Goal: Task Accomplishment & Management: Complete application form

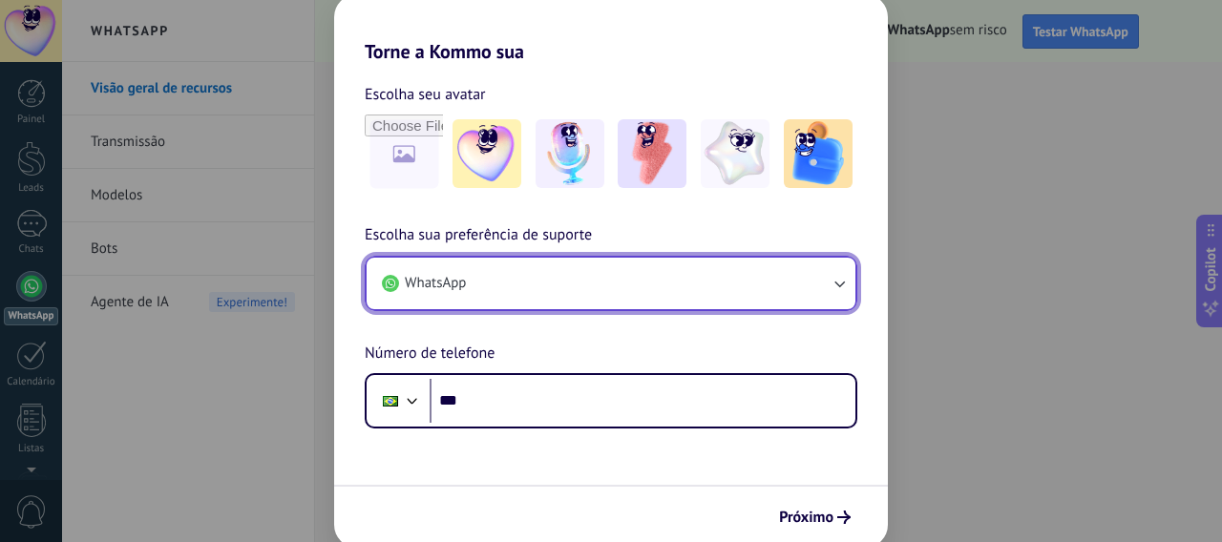
click at [760, 295] on button "WhatsApp" at bounding box center [611, 284] width 489 height 52
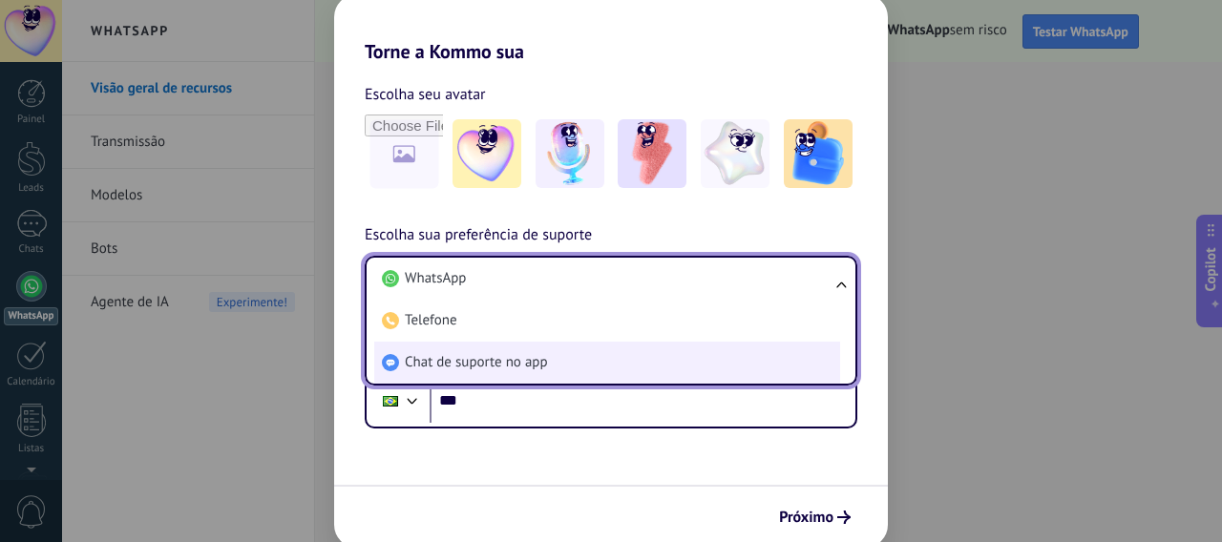
click at [580, 359] on li "Chat de suporte no app" at bounding box center [607, 363] width 466 height 42
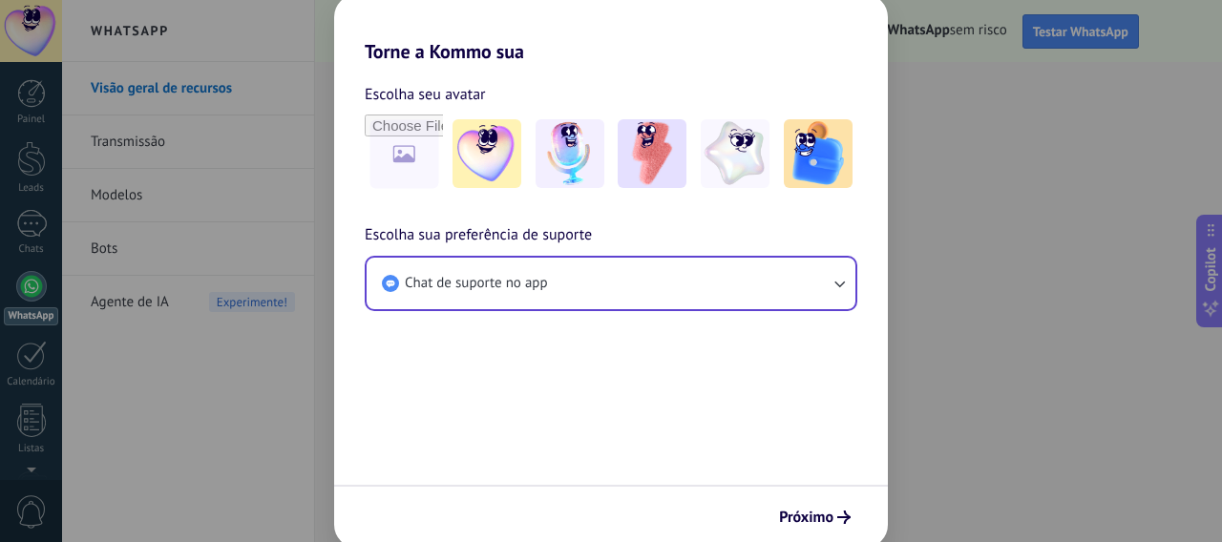
click at [703, 252] on div "Escolha sua preferência de suporte Chat de suporte no app" at bounding box center [611, 267] width 554 height 88
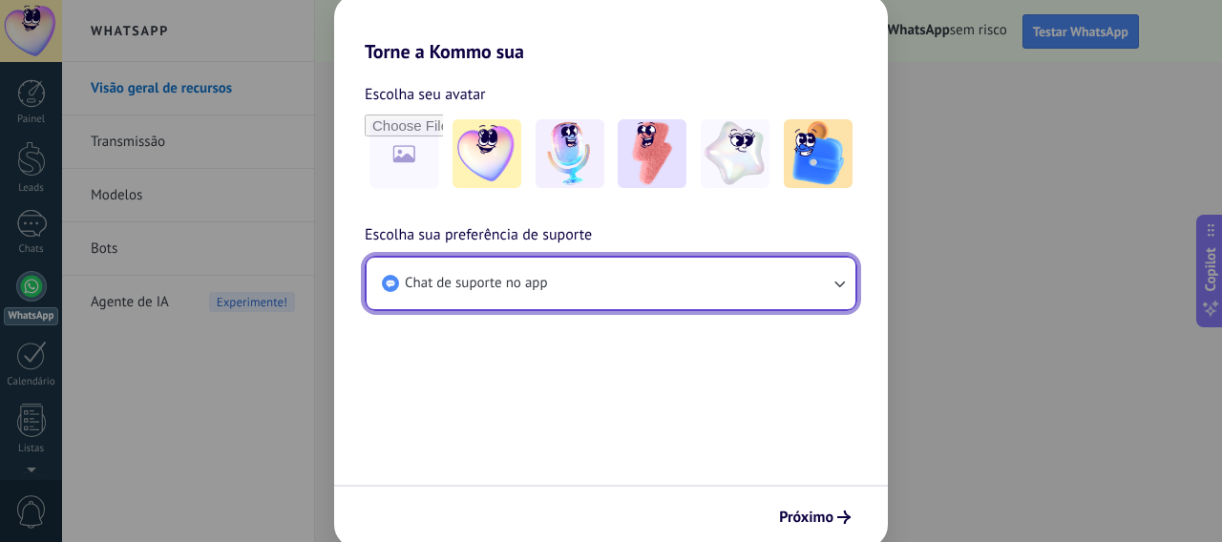
click at [687, 279] on button "Chat de suporte no app" at bounding box center [611, 284] width 489 height 52
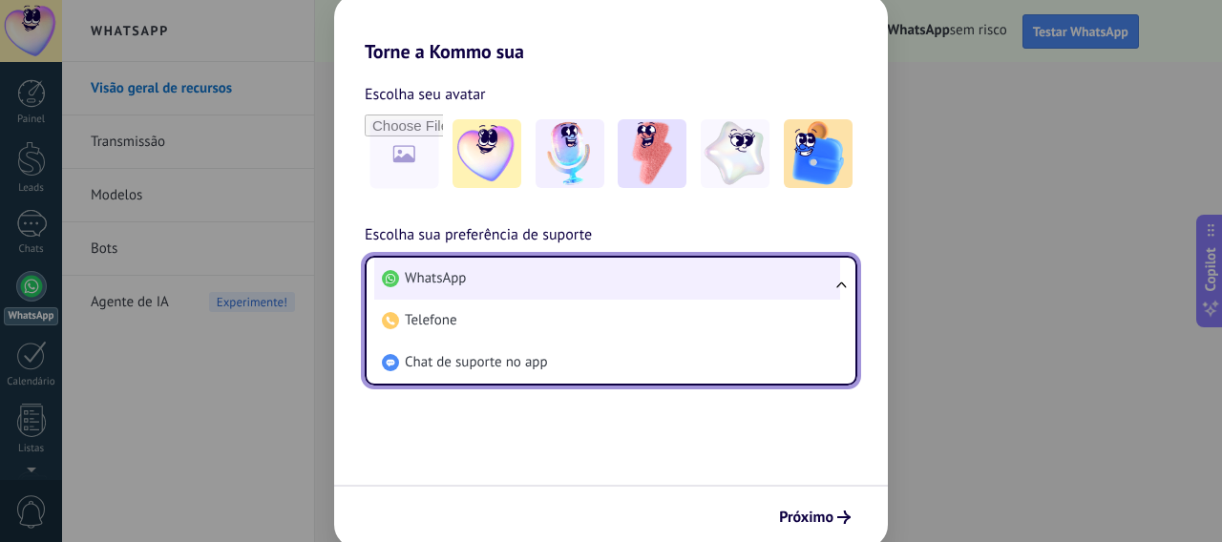
click at [499, 285] on li "WhatsApp" at bounding box center [607, 279] width 466 height 42
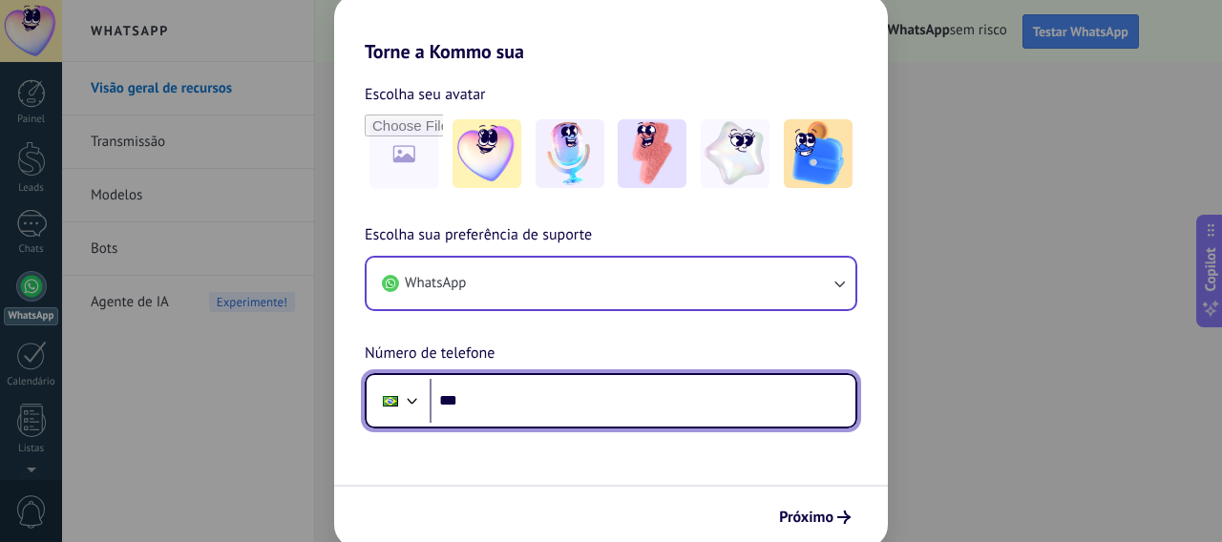
click at [637, 420] on input "***" at bounding box center [643, 401] width 426 height 44
type input "**********"
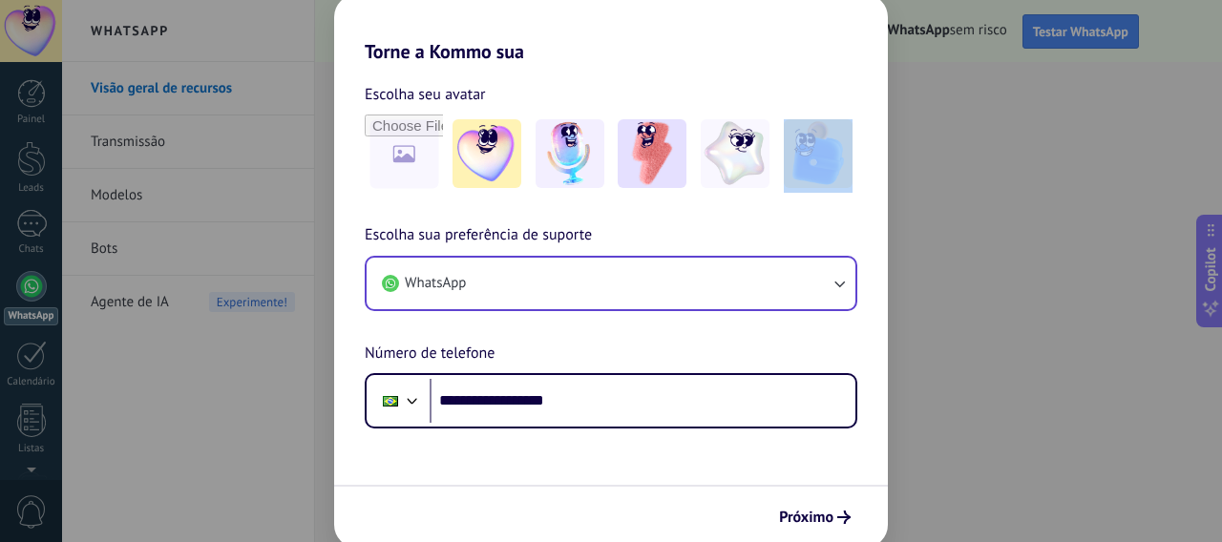
drag, startPoint x: 782, startPoint y: 165, endPoint x: 680, endPoint y: 215, distance: 113.6
click at [680, 215] on div "**********" at bounding box center [611, 246] width 554 height 366
click at [674, 204] on div "**********" at bounding box center [611, 246] width 554 height 366
click at [812, 166] on img at bounding box center [818, 153] width 69 height 69
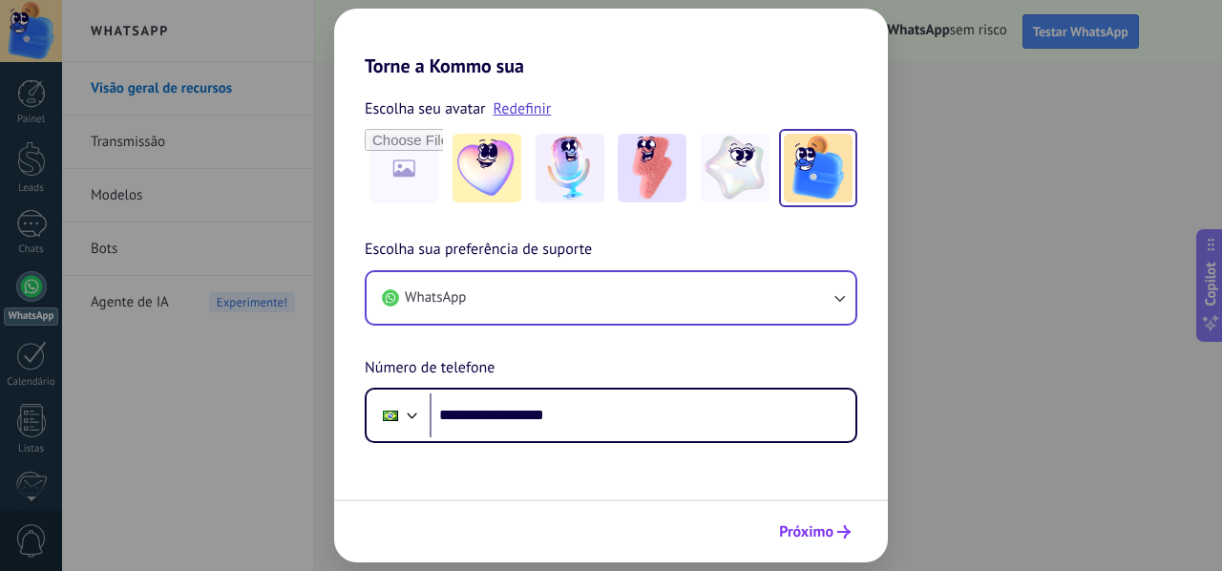
click at [826, 536] on span "Próximo" at bounding box center [806, 531] width 54 height 13
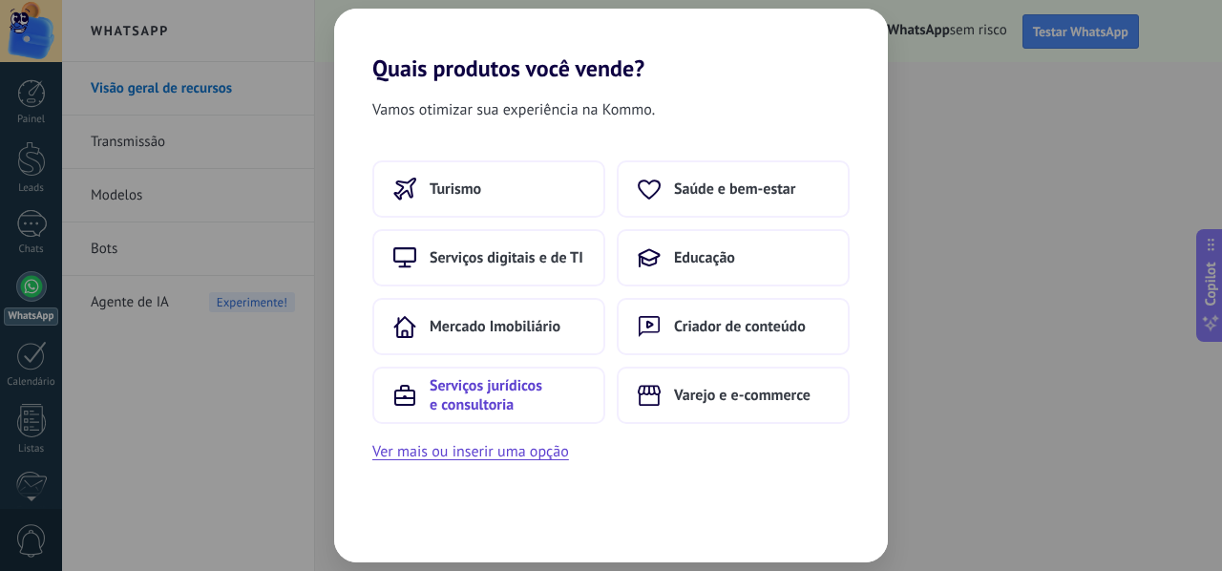
click at [560, 389] on span "Serviços jurídicos e consultoria" at bounding box center [507, 395] width 155 height 38
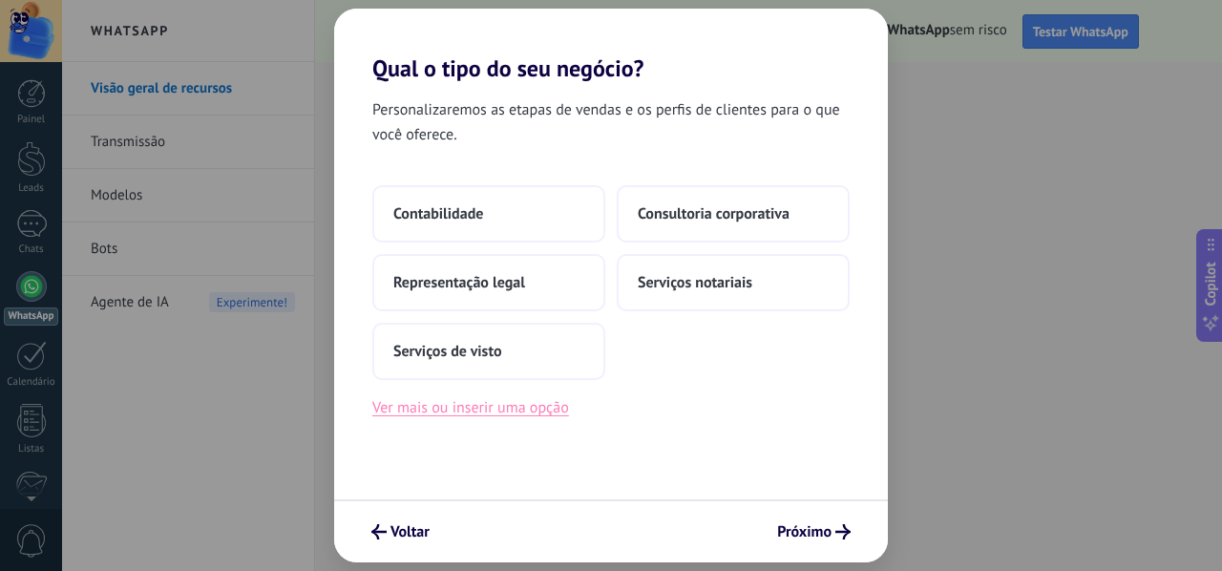
click at [539, 409] on button "Ver mais ou inserir uma opção" at bounding box center [470, 407] width 197 height 25
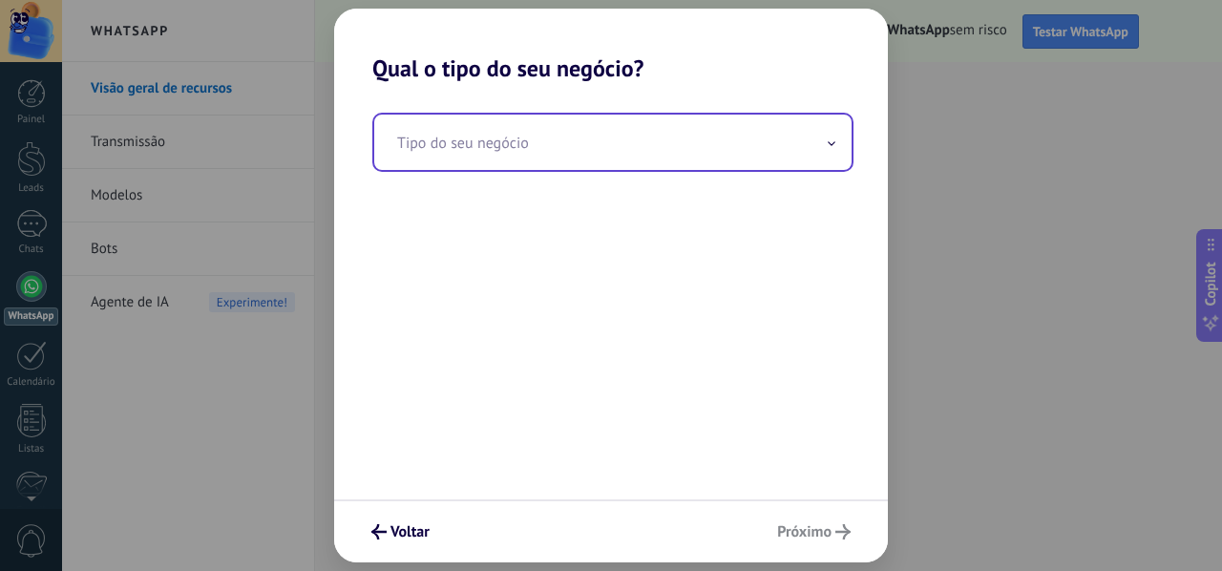
click at [599, 151] on input "text" at bounding box center [612, 142] width 477 height 55
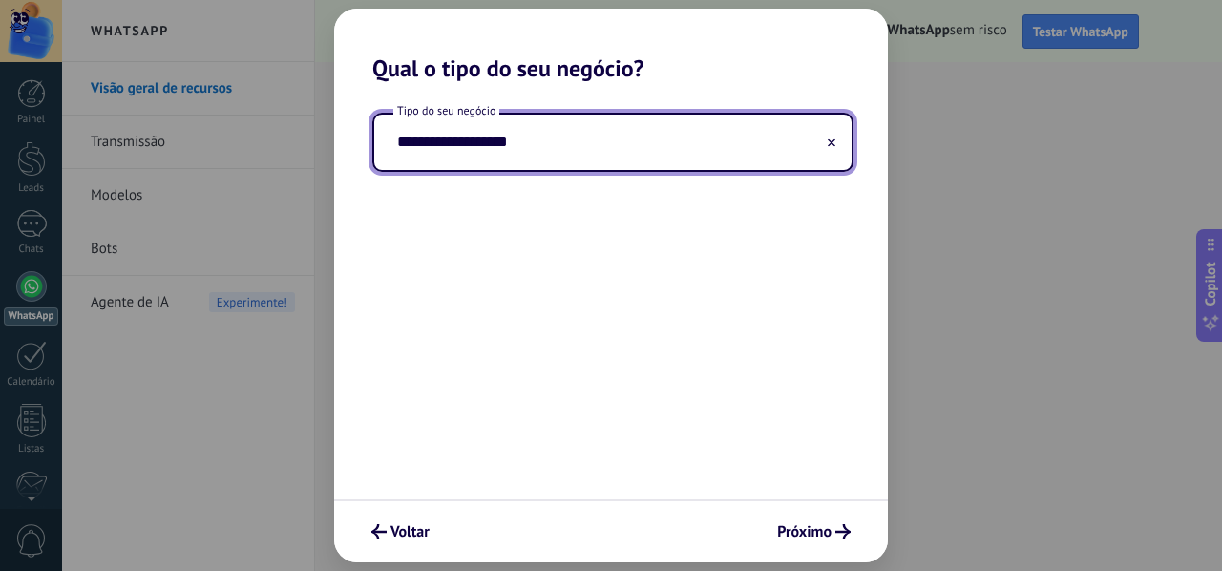
type input "**********"
click at [811, 518] on button "Próximo" at bounding box center [814, 532] width 91 height 32
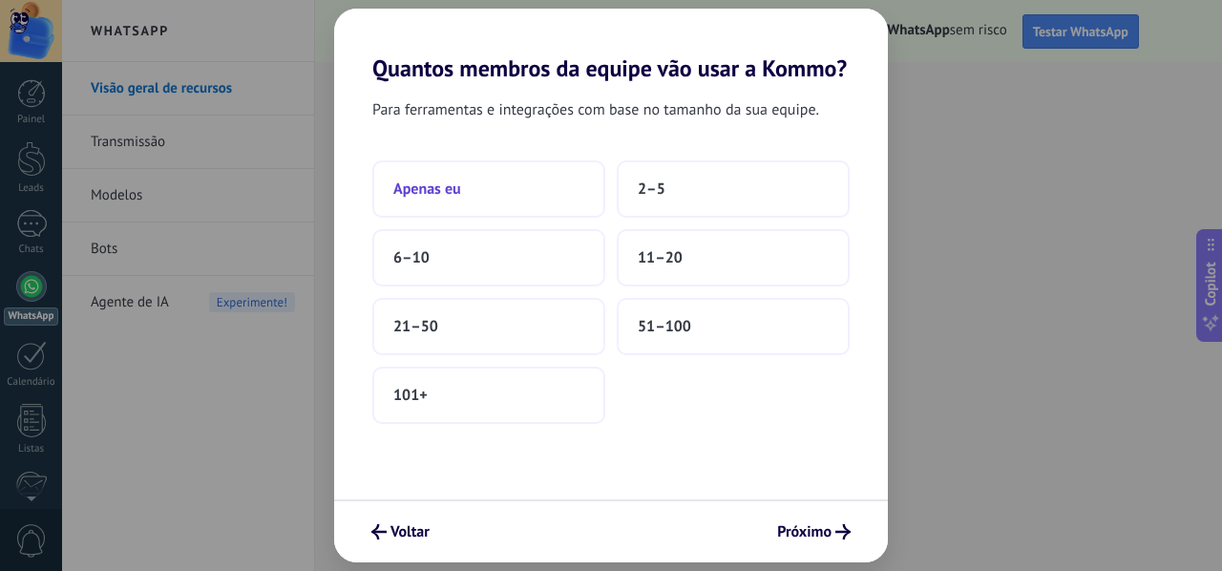
click at [534, 185] on button "Apenas eu" at bounding box center [488, 188] width 233 height 57
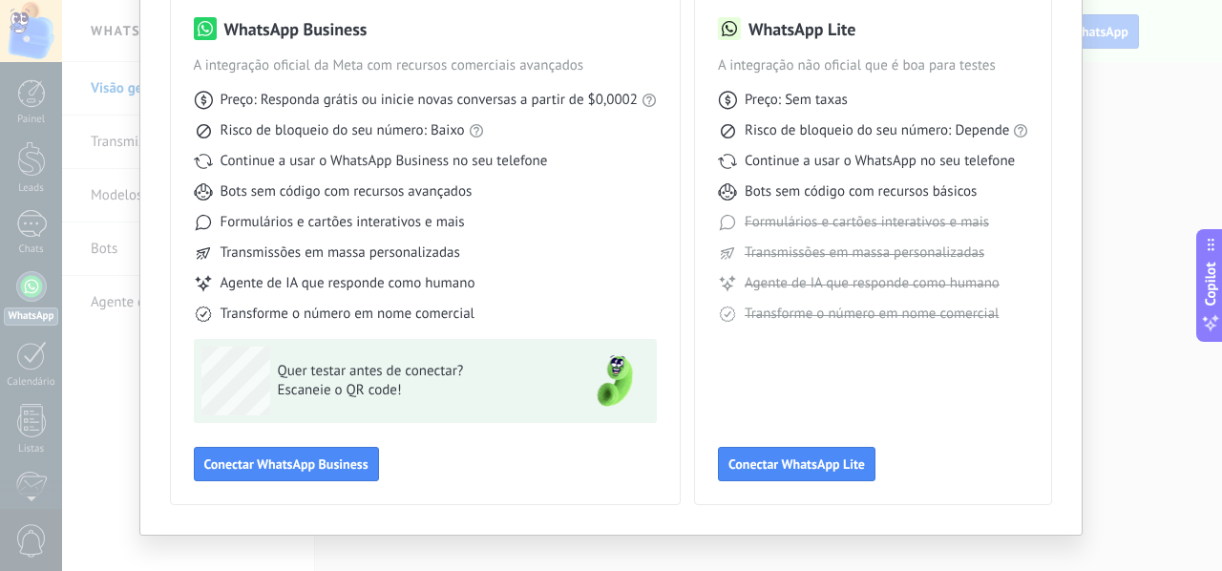
scroll to position [158, 0]
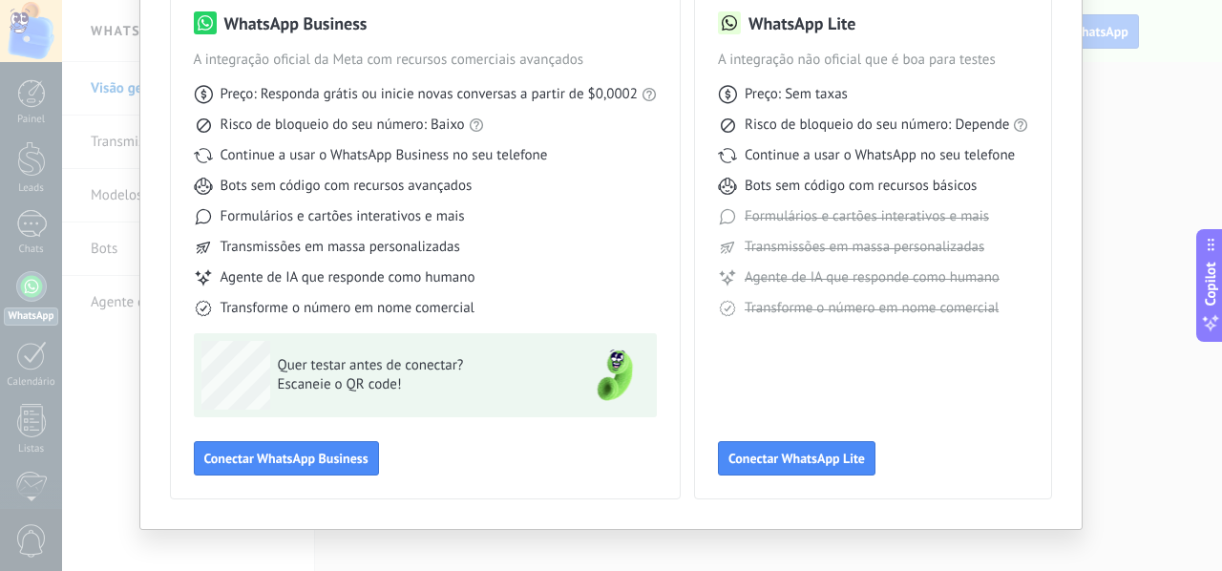
click at [139, 284] on div "Selecione sua ferramenta WhatsApp WhatsApp Business A integração oficial da Met…" at bounding box center [611, 217] width 944 height 625
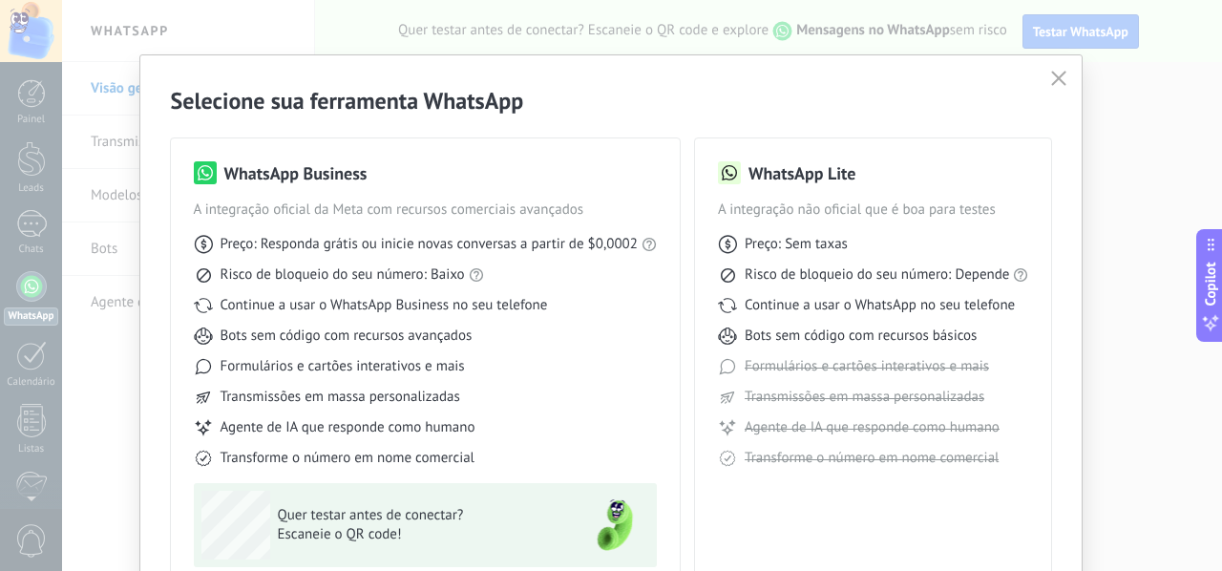
scroll to position [0, 0]
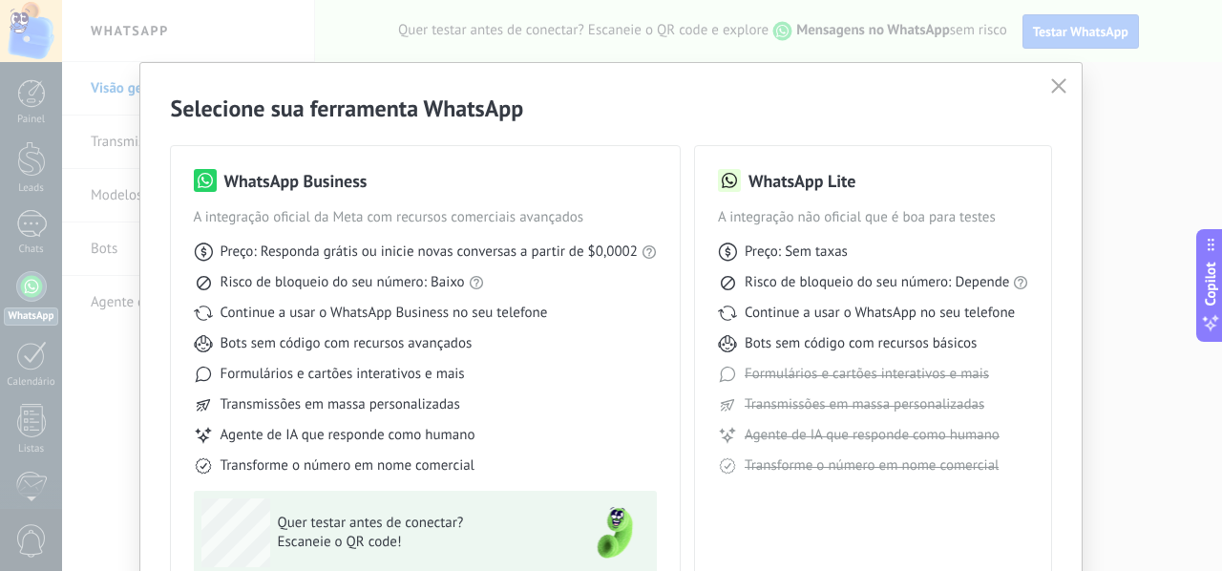
click at [1070, 85] on div "Selecione sua ferramenta WhatsApp WhatsApp Business A integração oficial da Met…" at bounding box center [611, 375] width 943 height 624
click at [1058, 84] on use "button" at bounding box center [1059, 85] width 14 height 14
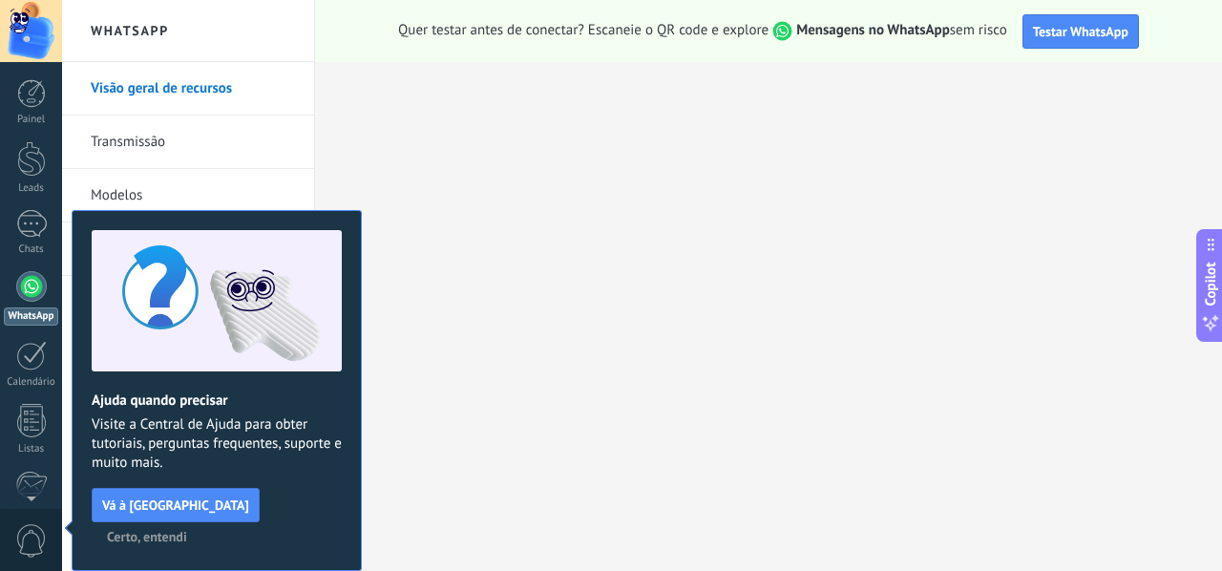
click at [41, 302] on link "WhatsApp" at bounding box center [31, 298] width 62 height 54
click at [18, 284] on div at bounding box center [31, 286] width 31 height 31
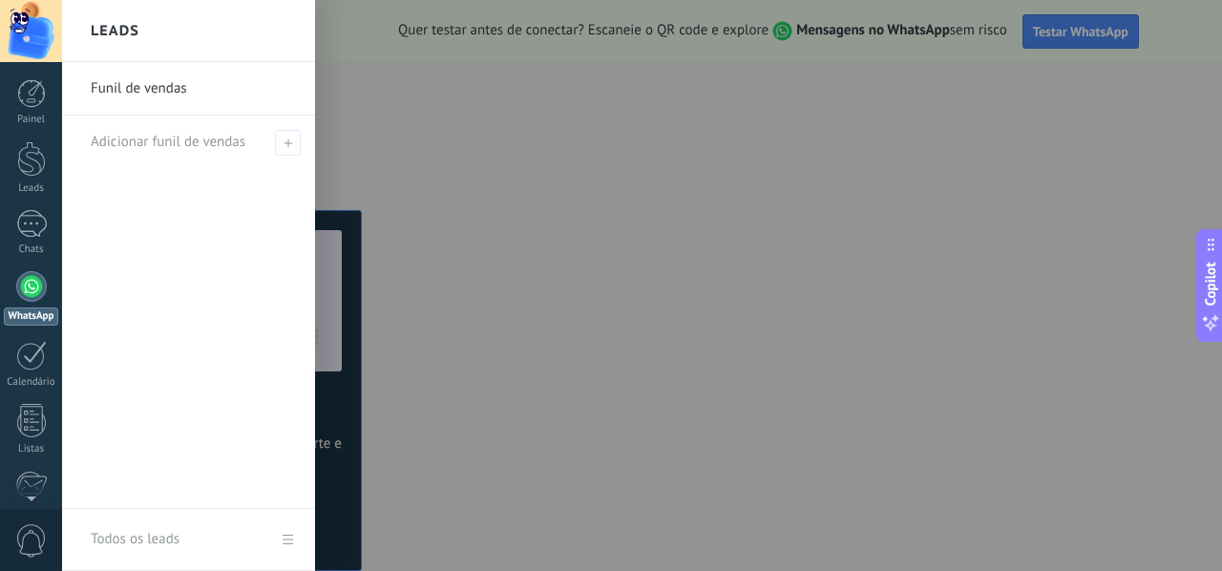
click at [223, 83] on link "Funil de vendas" at bounding box center [193, 88] width 205 height 53
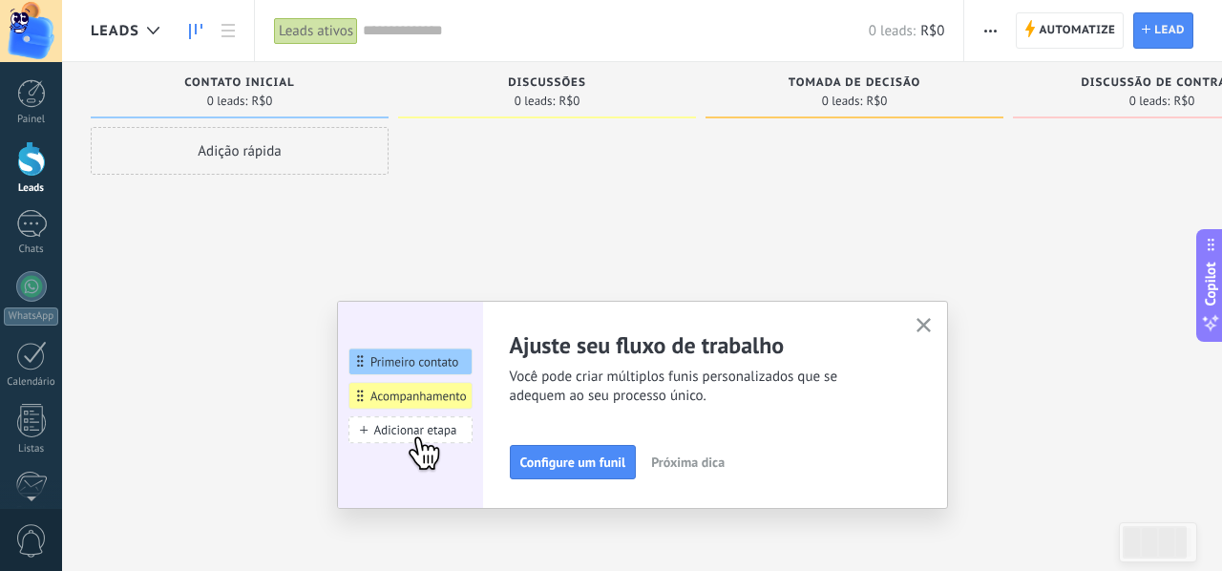
click at [534, 100] on span "0 leads:" at bounding box center [535, 100] width 41 height 11
click at [914, 332] on button "button" at bounding box center [924, 326] width 24 height 26
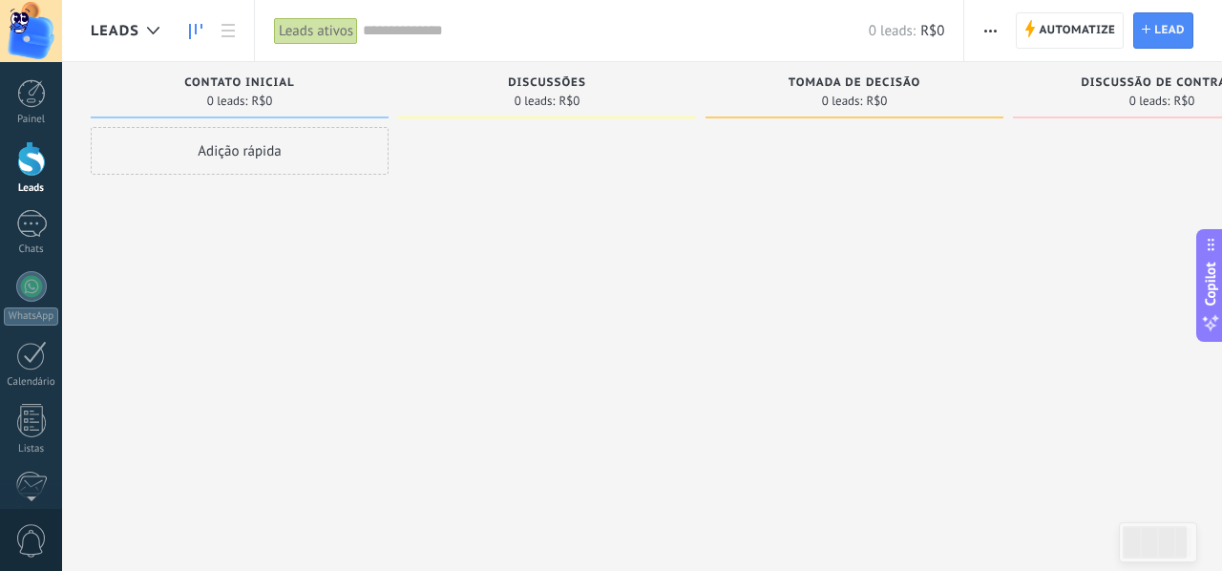
click at [55, 204] on div "Painel Leads Chats WhatsApp Clientes" at bounding box center [31, 405] width 62 height 653
click at [33, 232] on div at bounding box center [31, 224] width 31 height 28
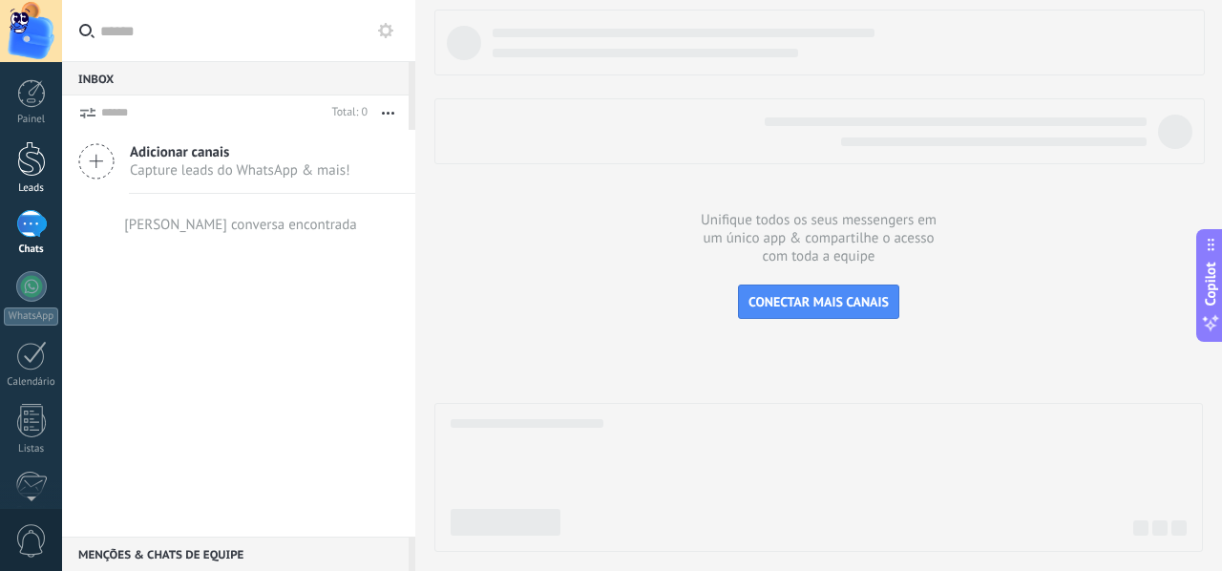
click at [40, 167] on div at bounding box center [31, 158] width 29 height 35
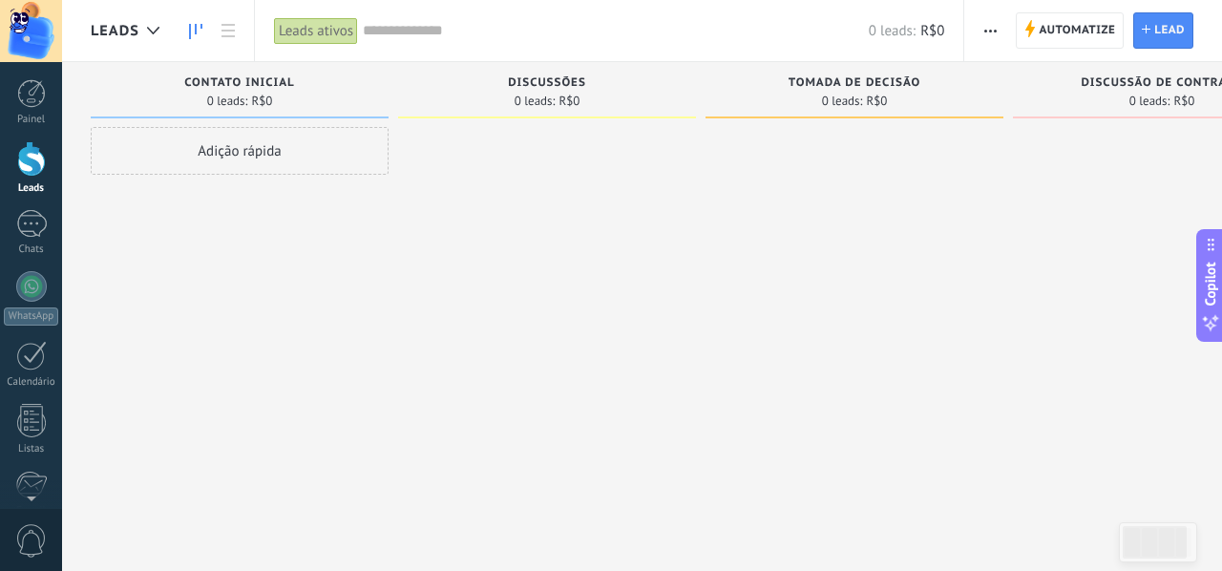
click at [325, 156] on div "Adição rápida" at bounding box center [240, 151] width 298 height 48
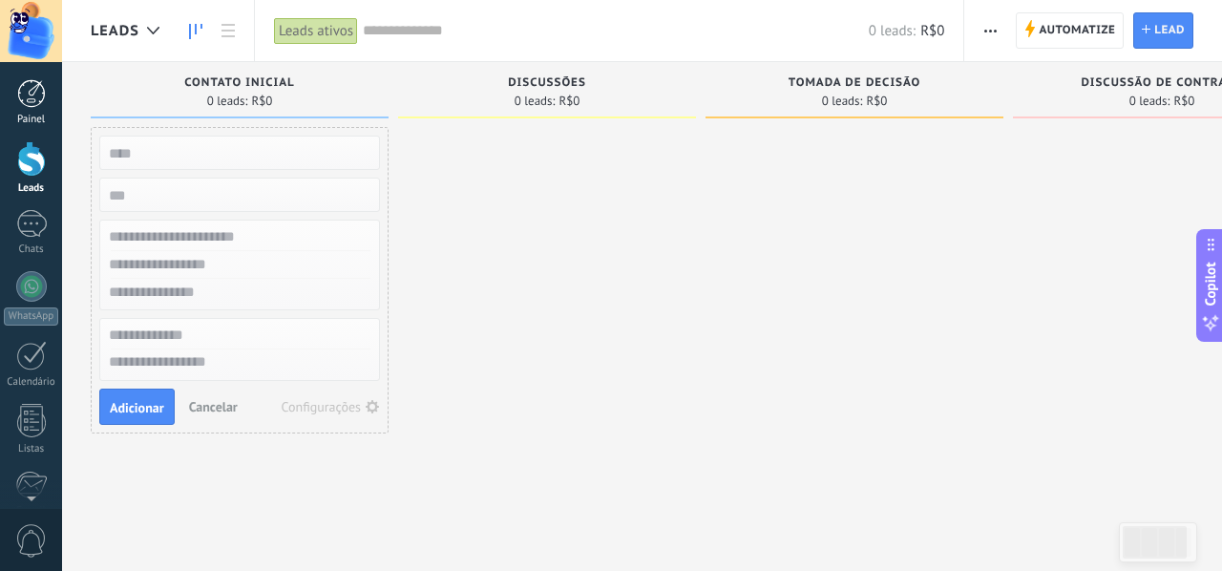
click at [36, 101] on div at bounding box center [31, 93] width 29 height 29
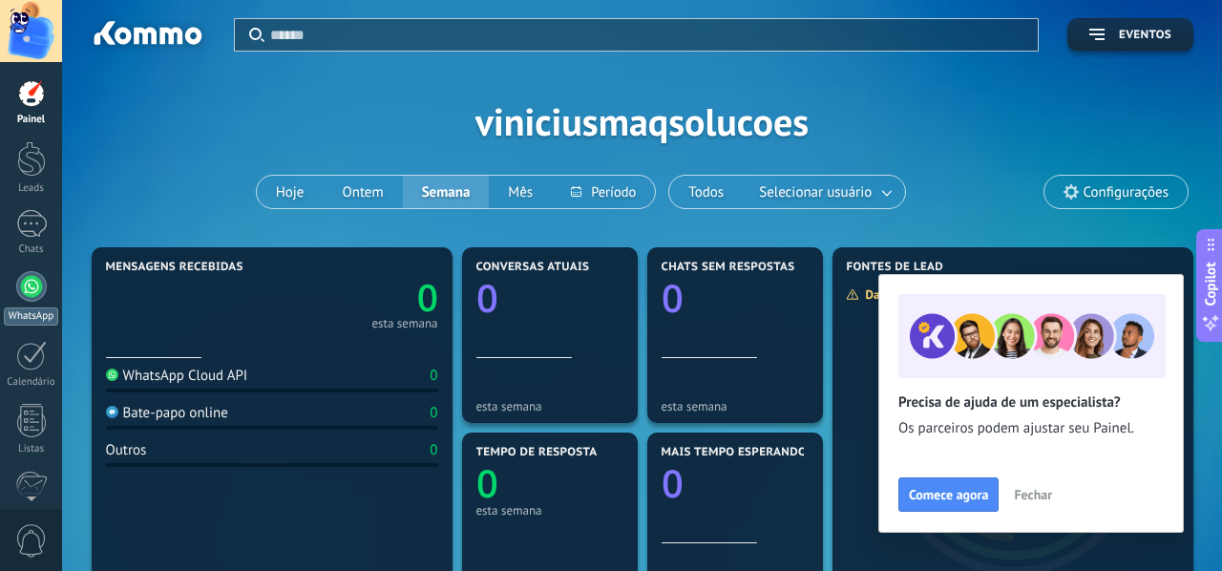
click at [35, 304] on link "WhatsApp" at bounding box center [31, 298] width 62 height 54
